Goal: Task Accomplishment & Management: Manage account settings

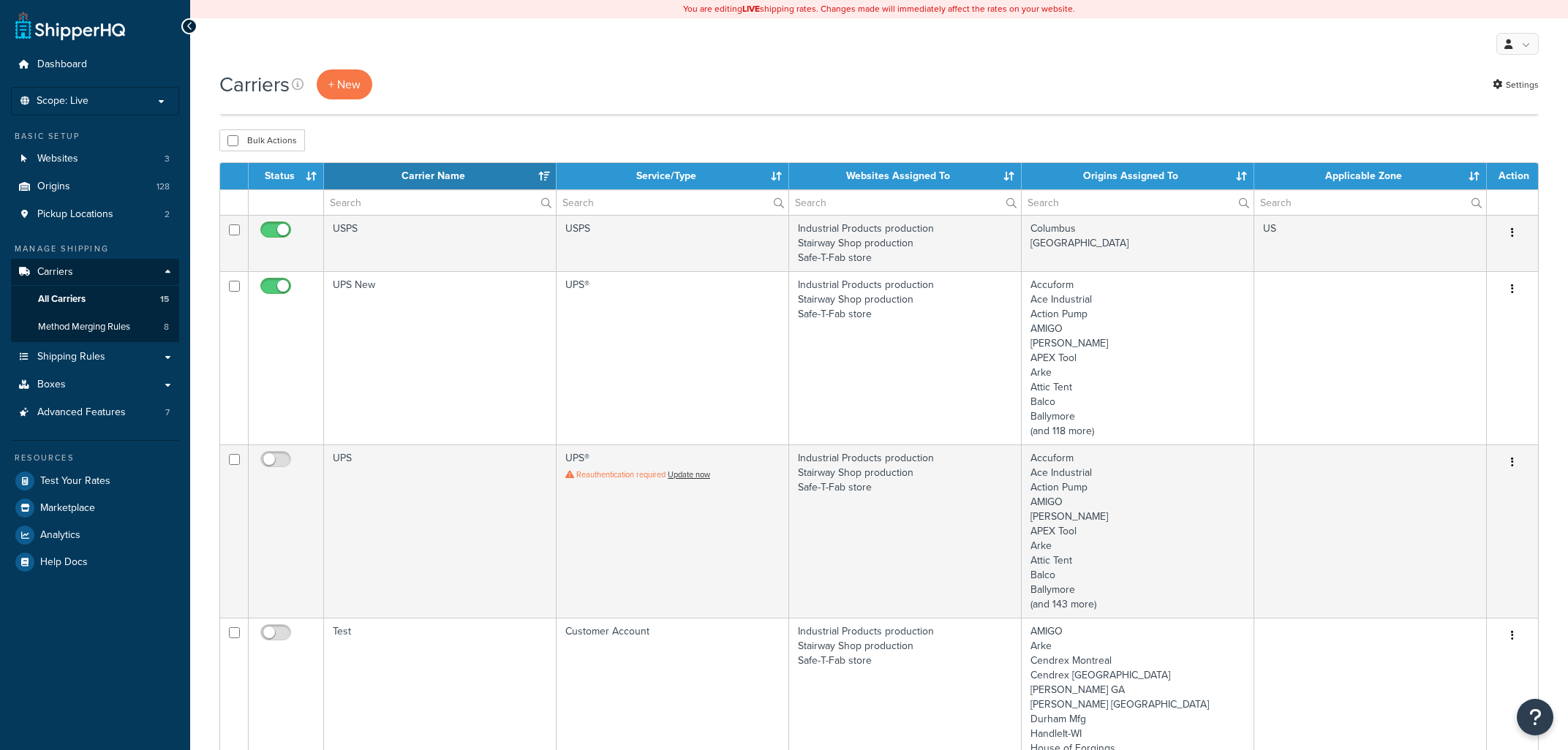
select select "15"
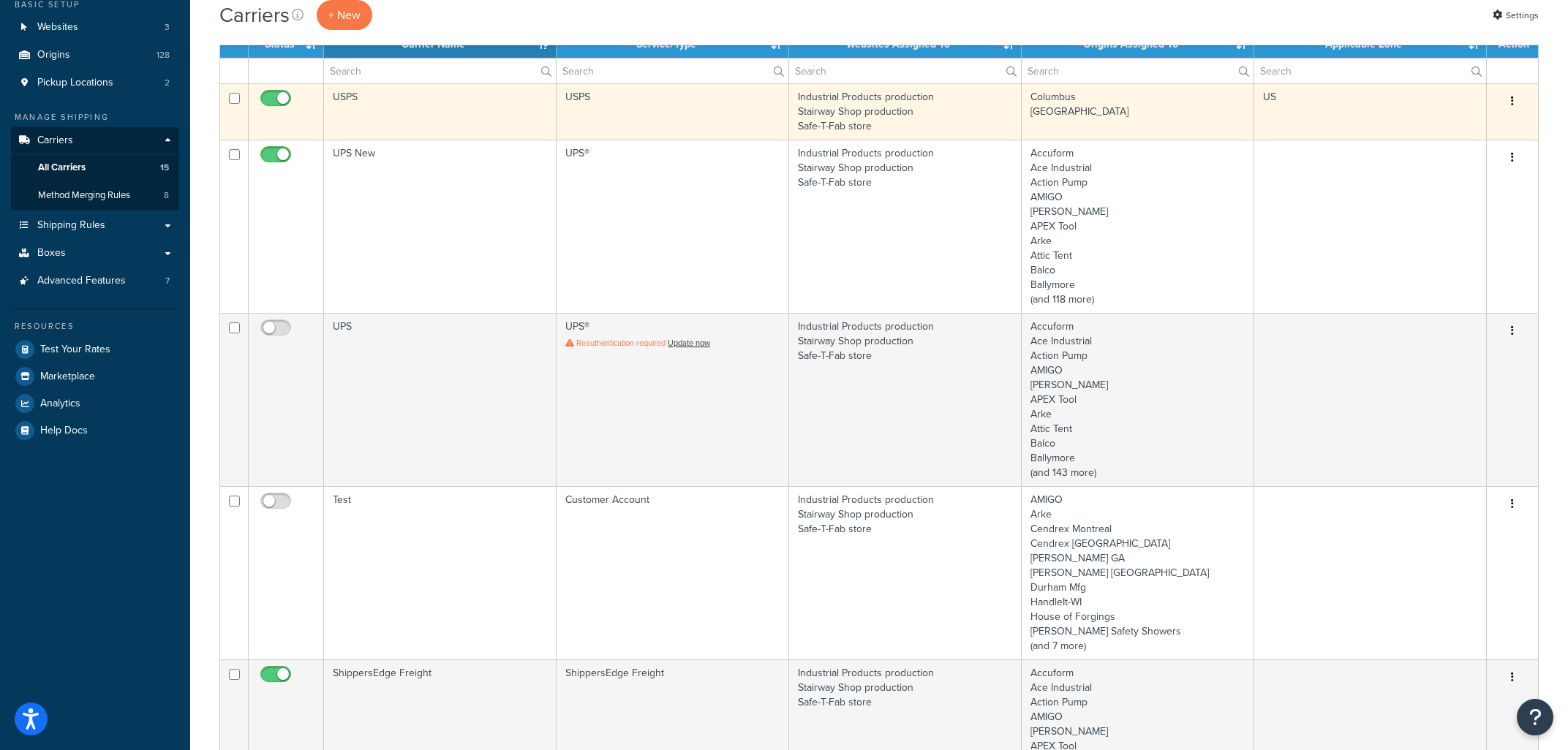
scroll to position [129, 0]
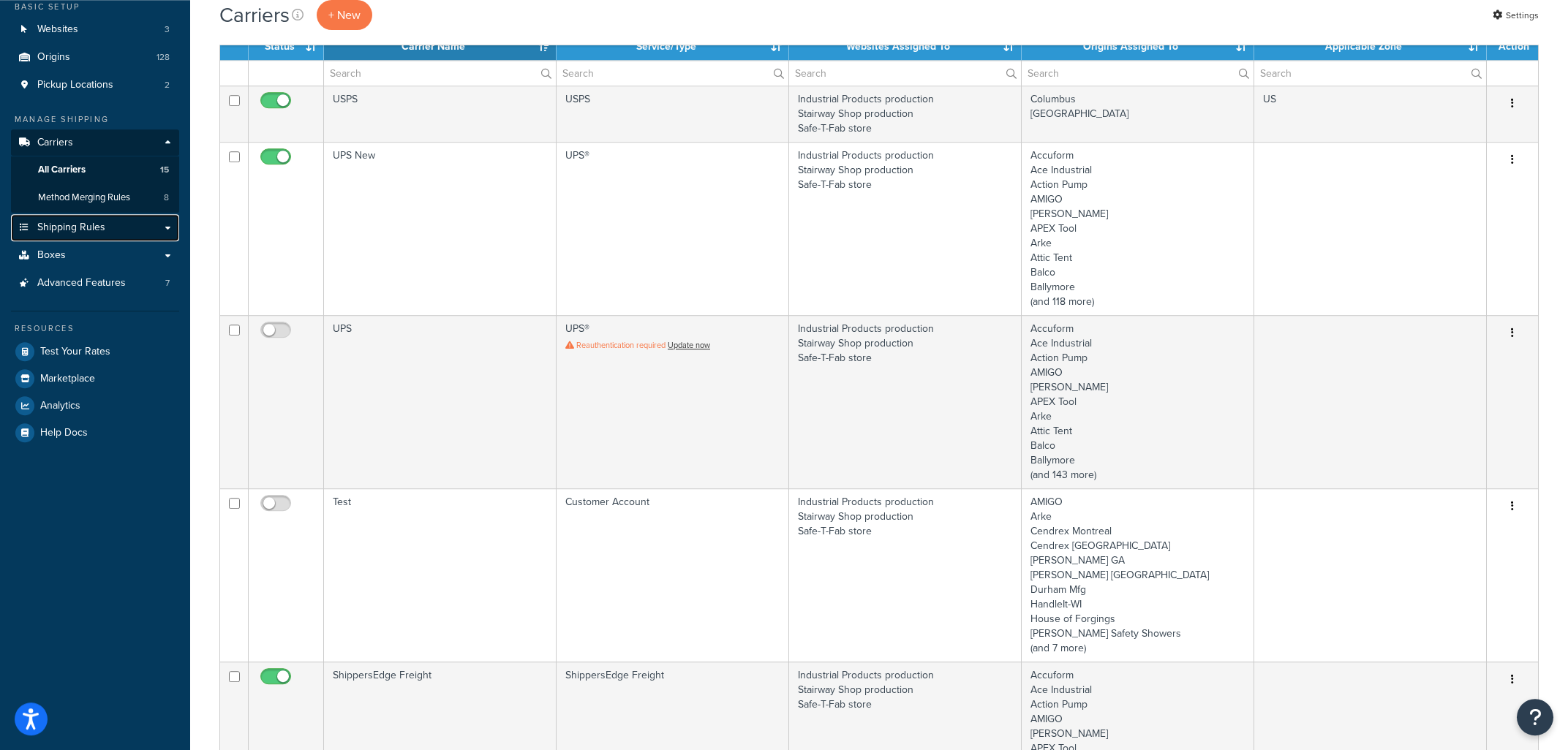
click at [92, 228] on span "Shipping Rules" at bounding box center [71, 228] width 68 height 13
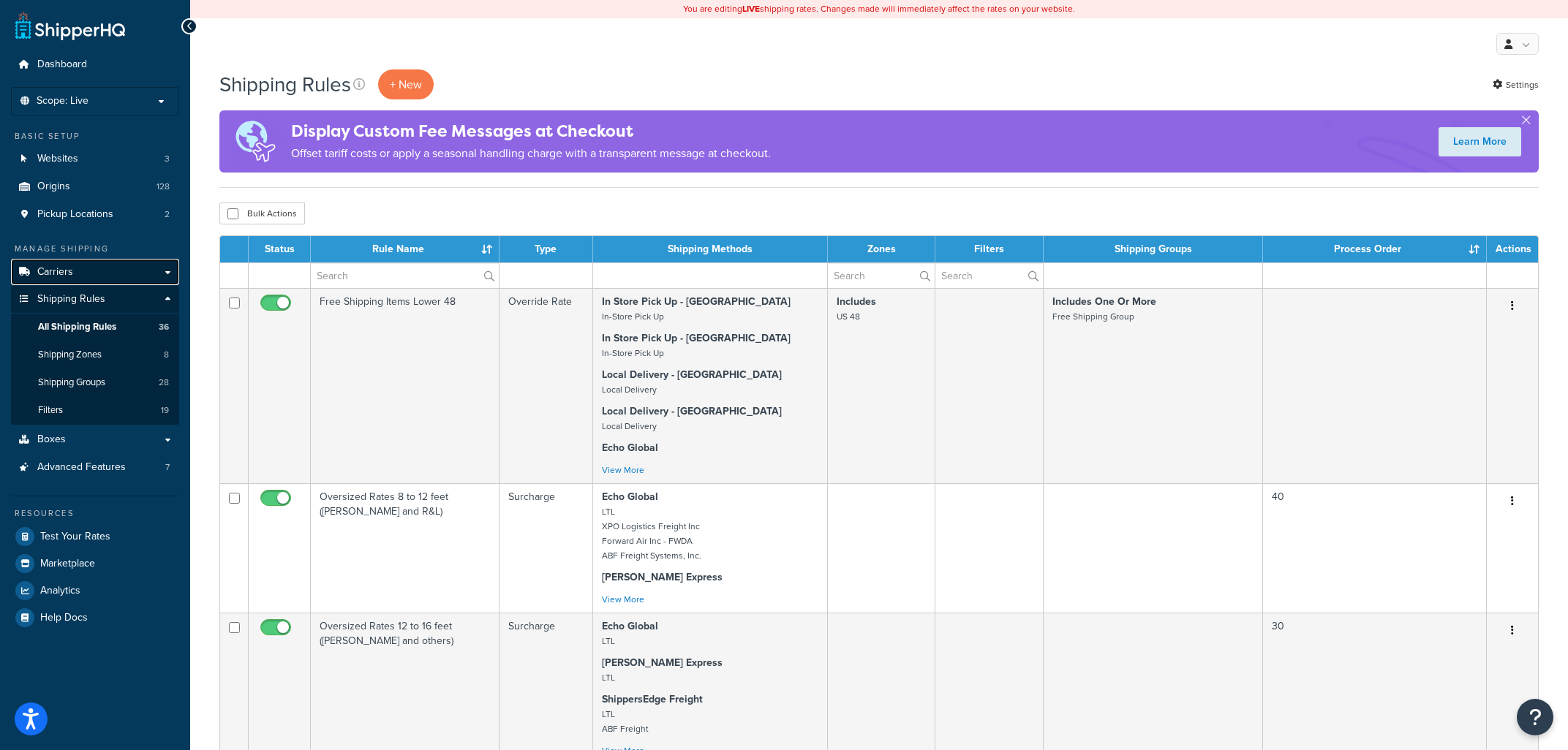
click at [167, 270] on link "Carriers" at bounding box center [95, 272] width 168 height 27
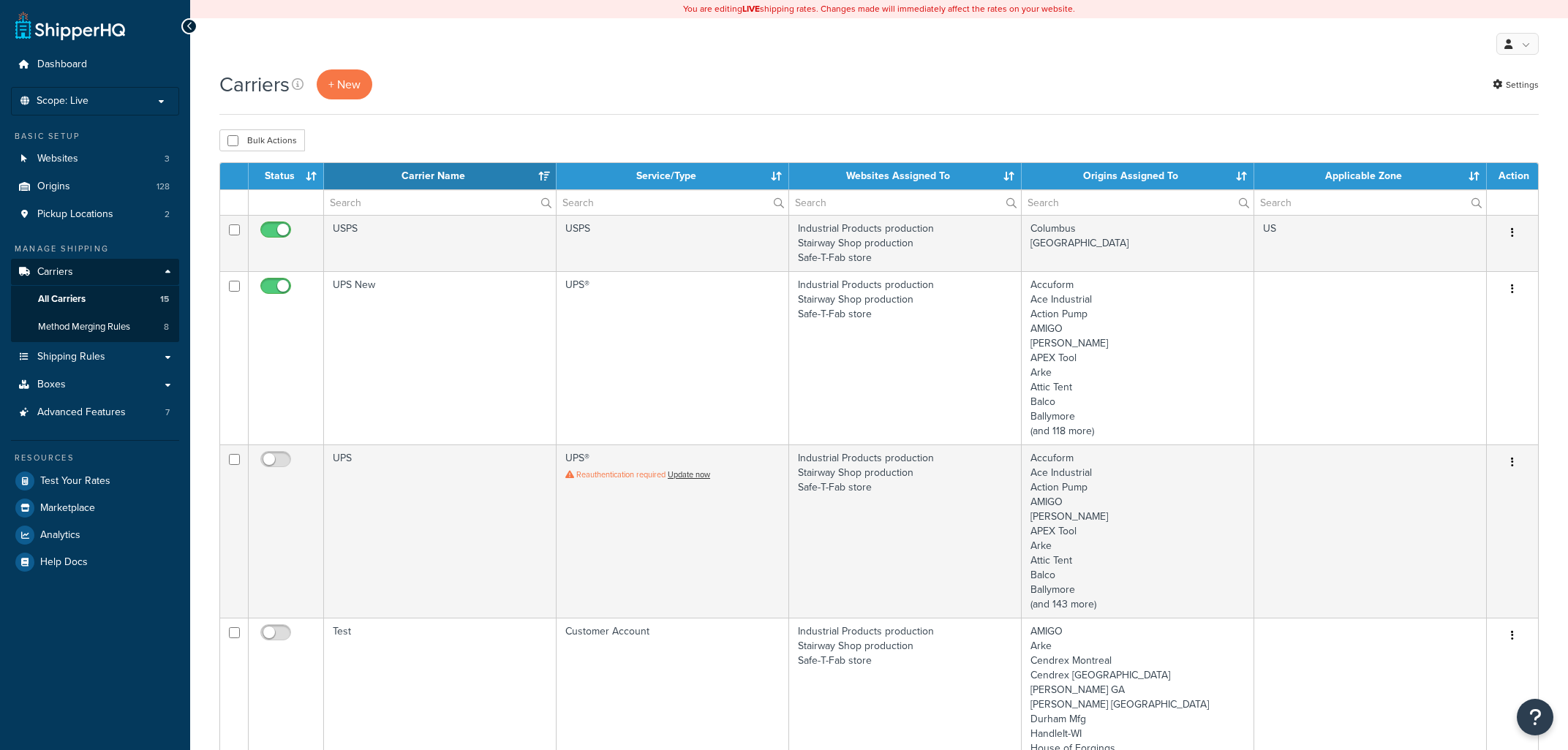
select select "15"
click at [123, 328] on span "Method Merging Rules" at bounding box center [84, 327] width 92 height 13
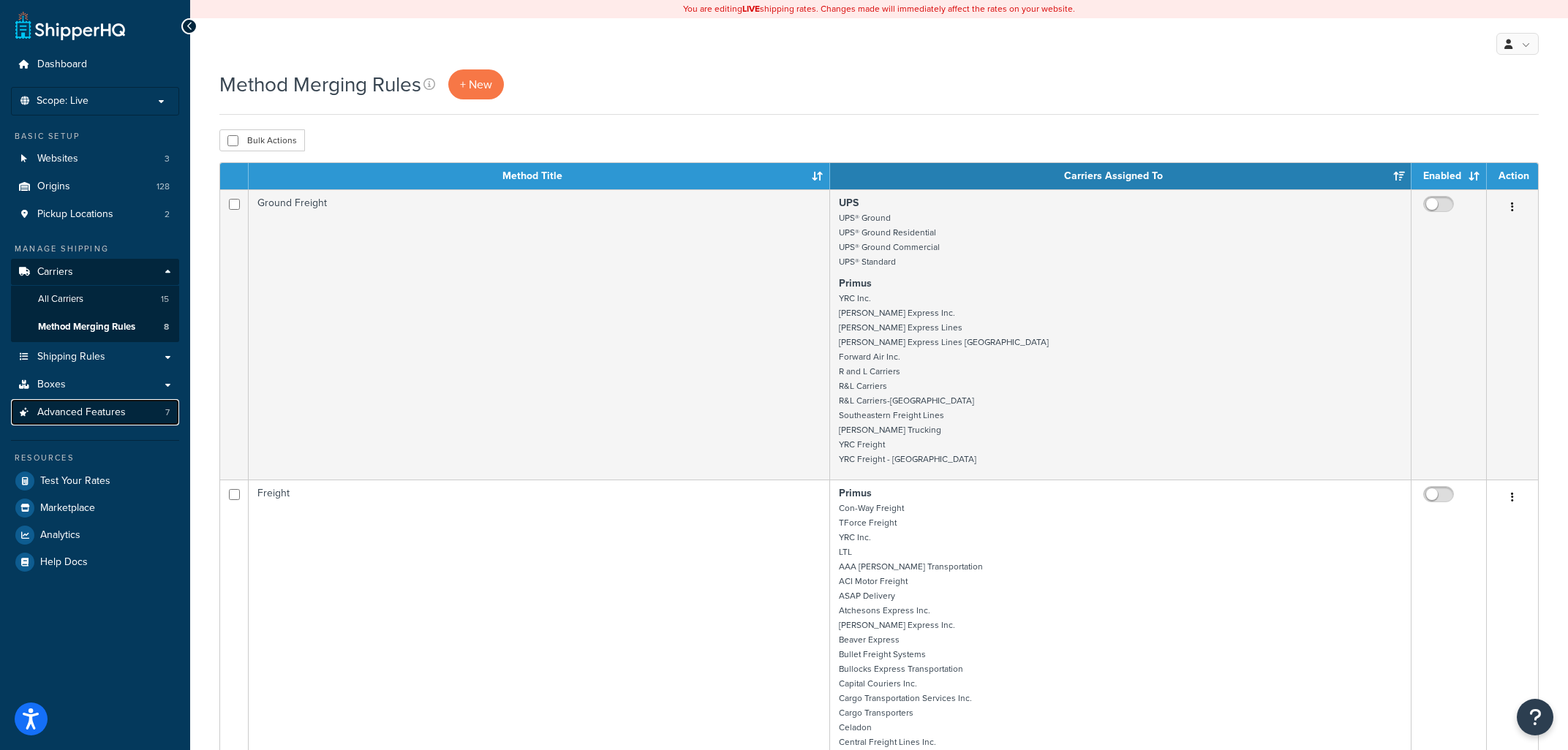
click at [103, 411] on span "Advanced Features" at bounding box center [81, 412] width 88 height 13
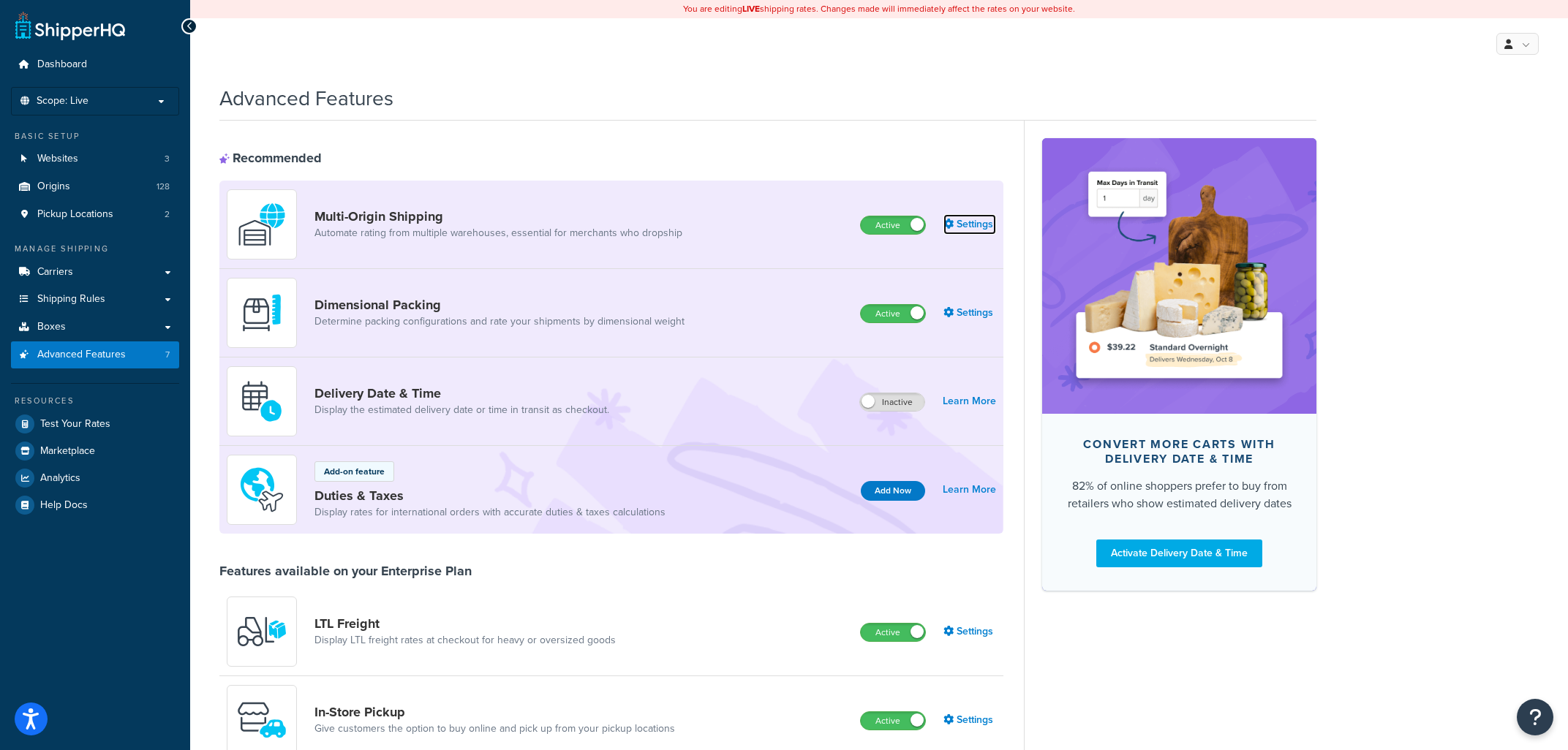
click at [981, 221] on link "Settings" at bounding box center [970, 224] width 53 height 20
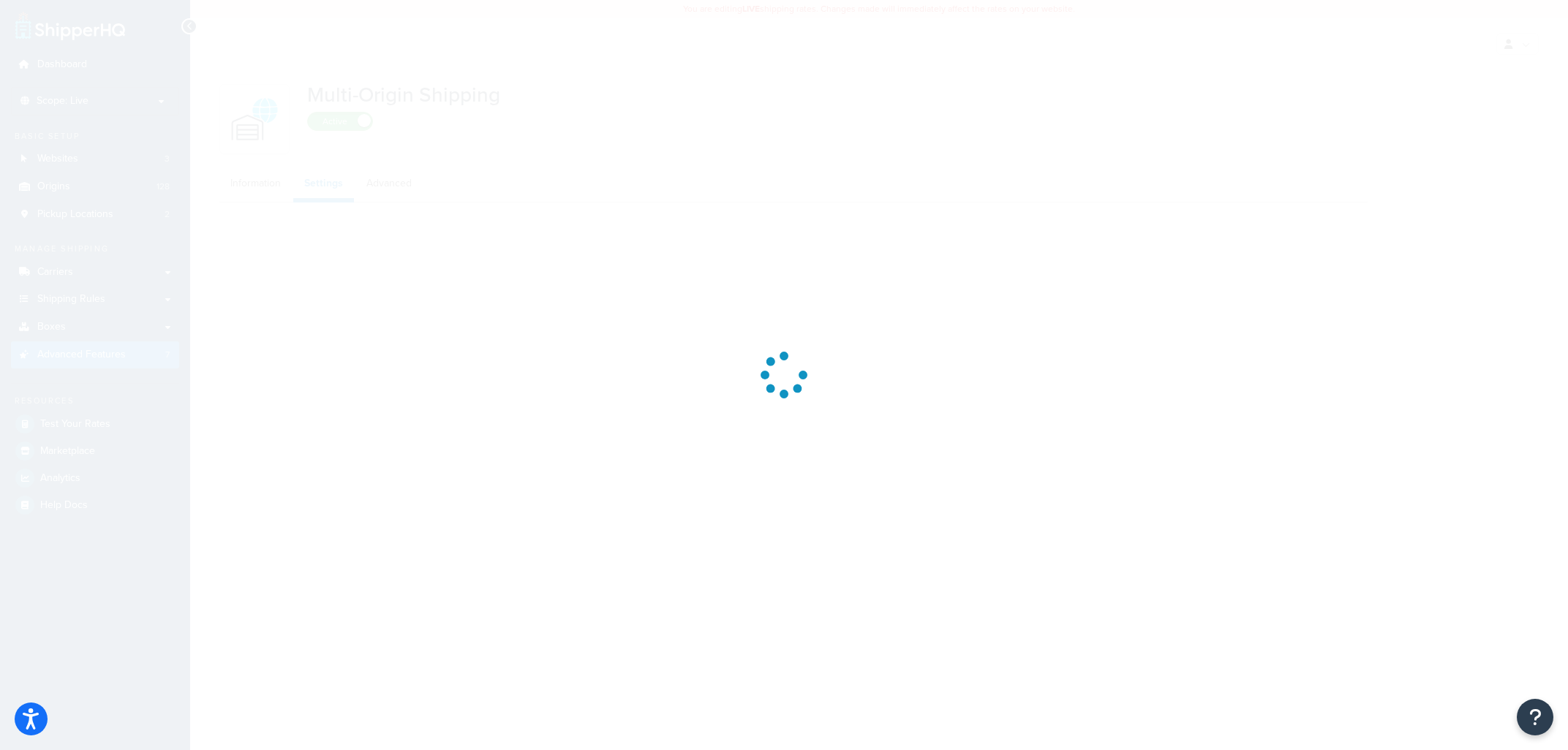
select select "false"
